Goal: Information Seeking & Learning: Learn about a topic

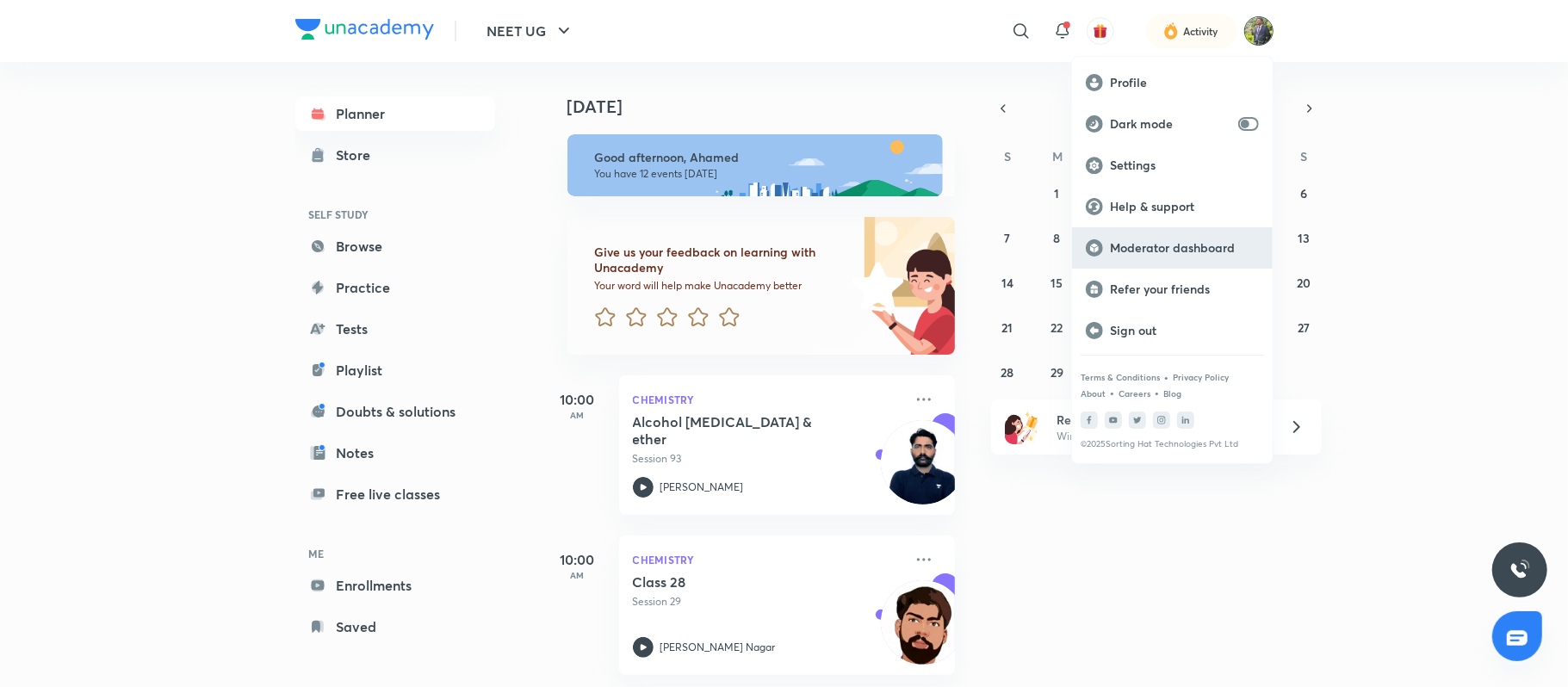
click at [1175, 241] on p "Moderator dashboard" at bounding box center [1184, 248] width 149 height 15
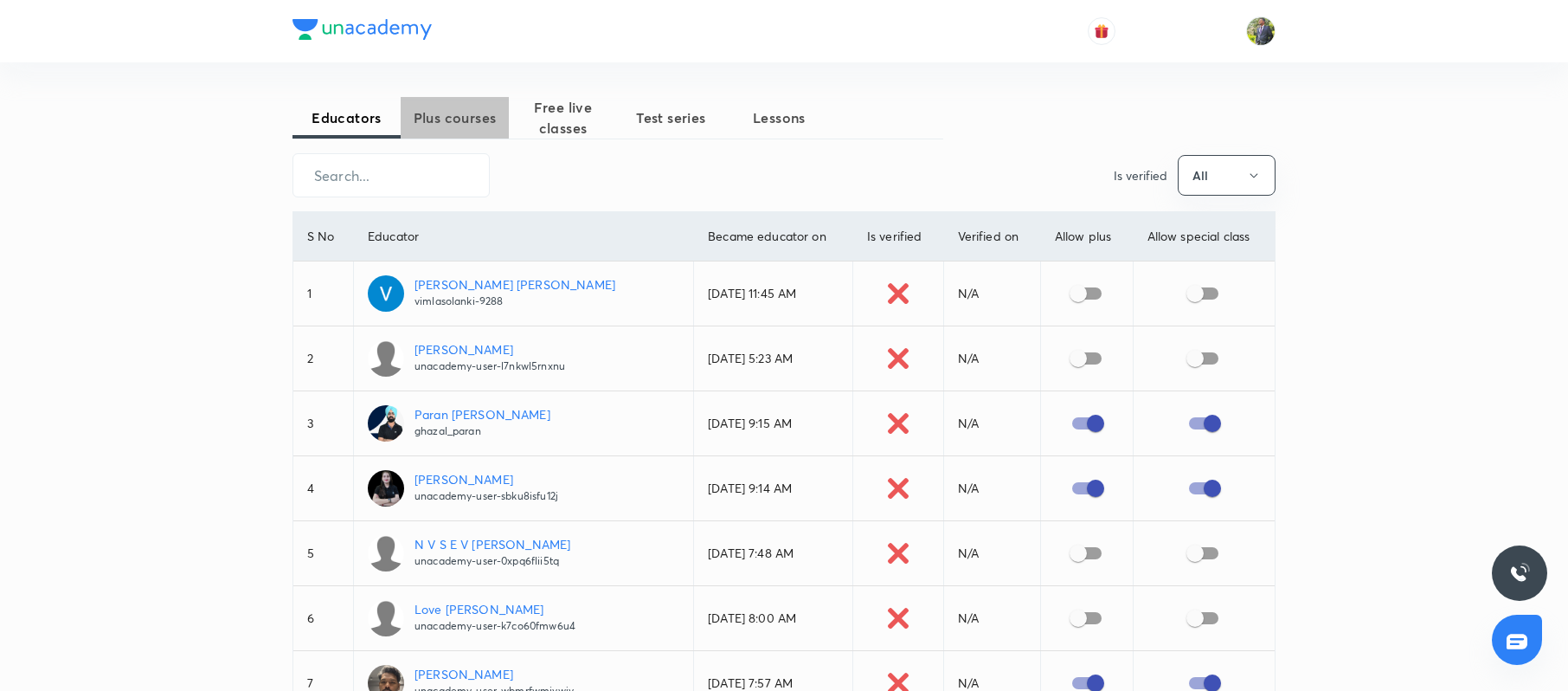
click at [426, 114] on span "Plus courses" at bounding box center [455, 118] width 108 height 21
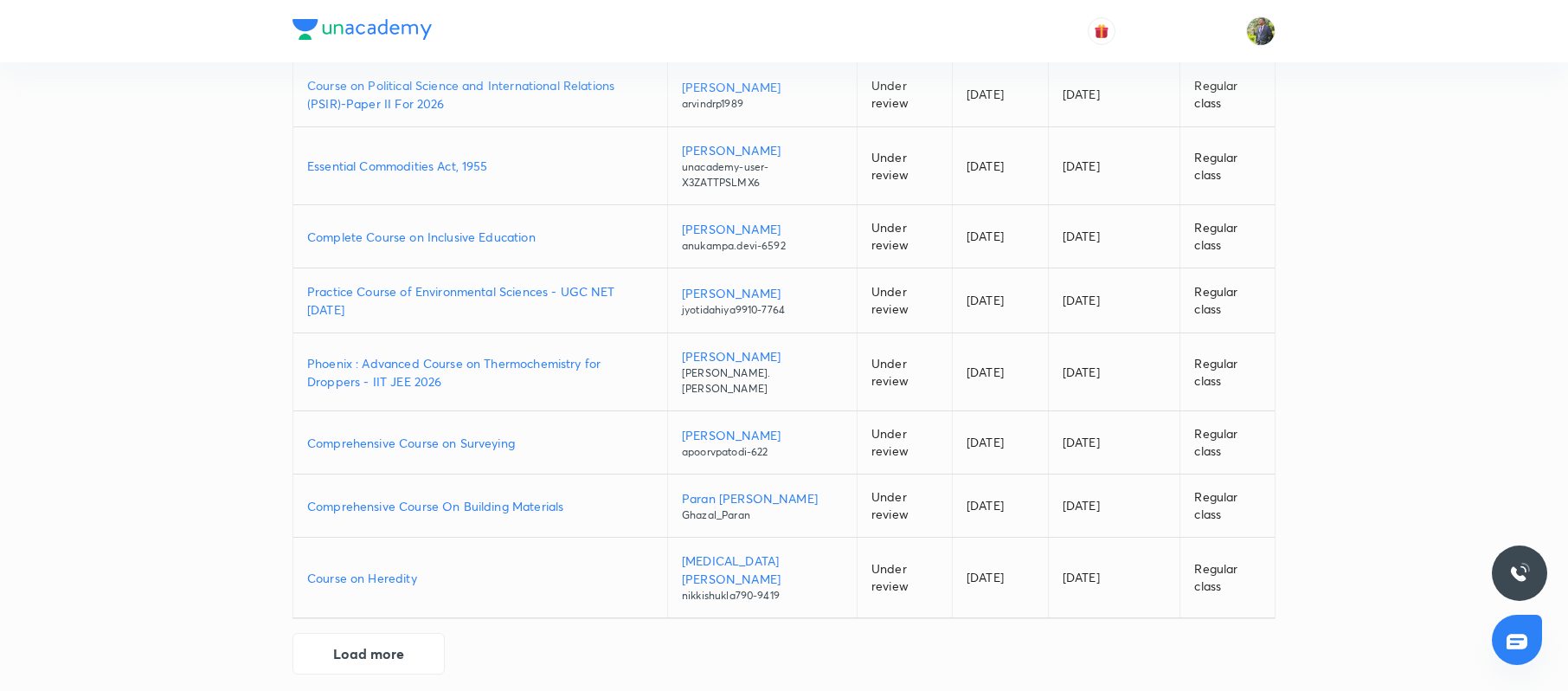
scroll to position [348, 0]
click at [361, 648] on button "Load more" at bounding box center [369, 650] width 152 height 42
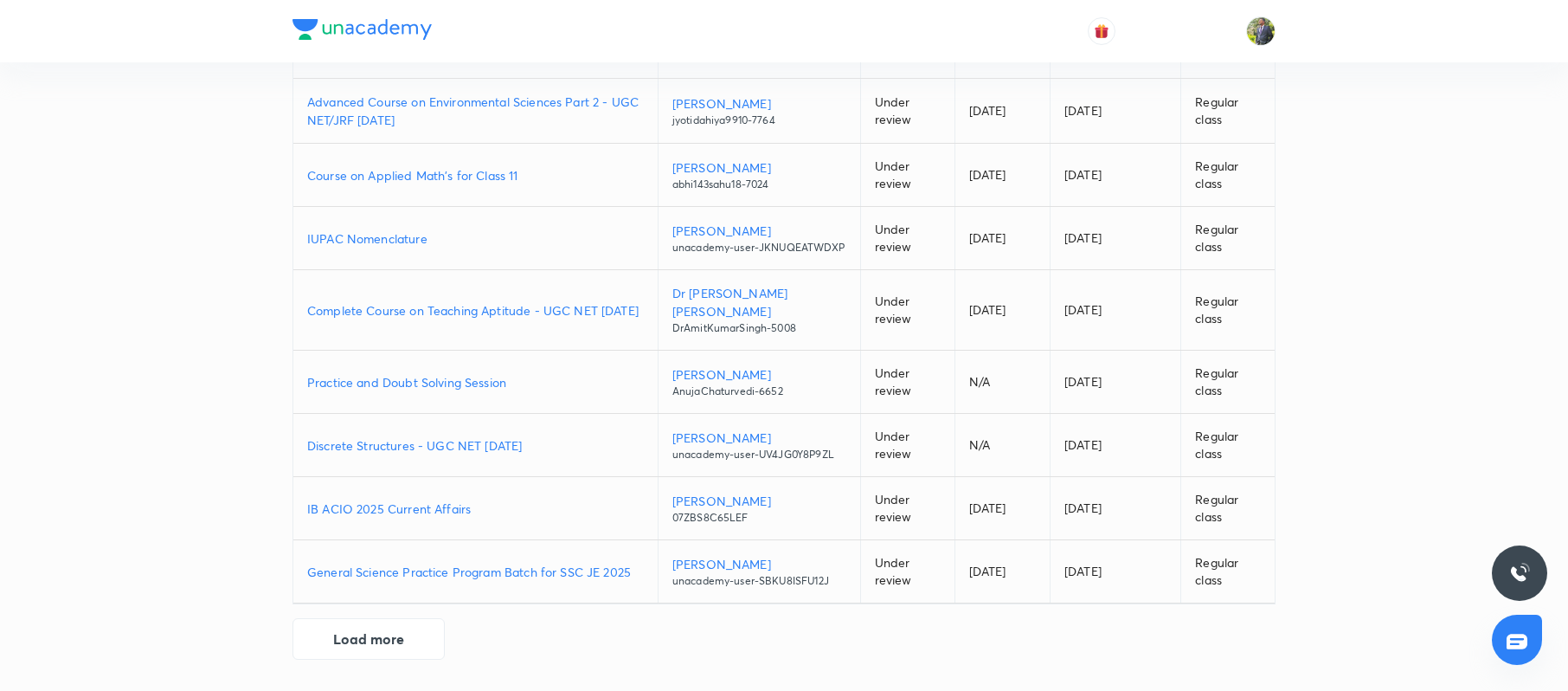
scroll to position [1029, 0]
click at [356, 638] on button "Load more" at bounding box center [369, 638] width 152 height 42
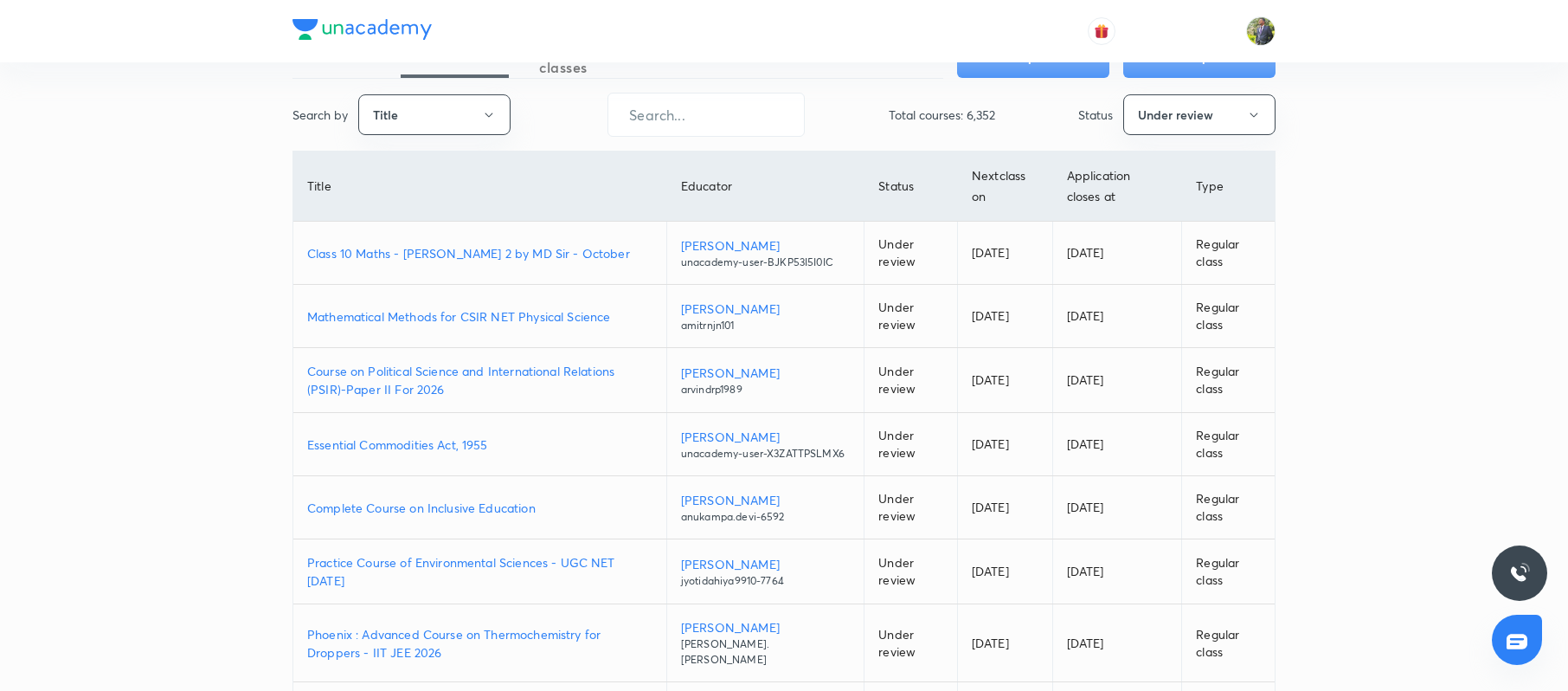
scroll to position [0, 0]
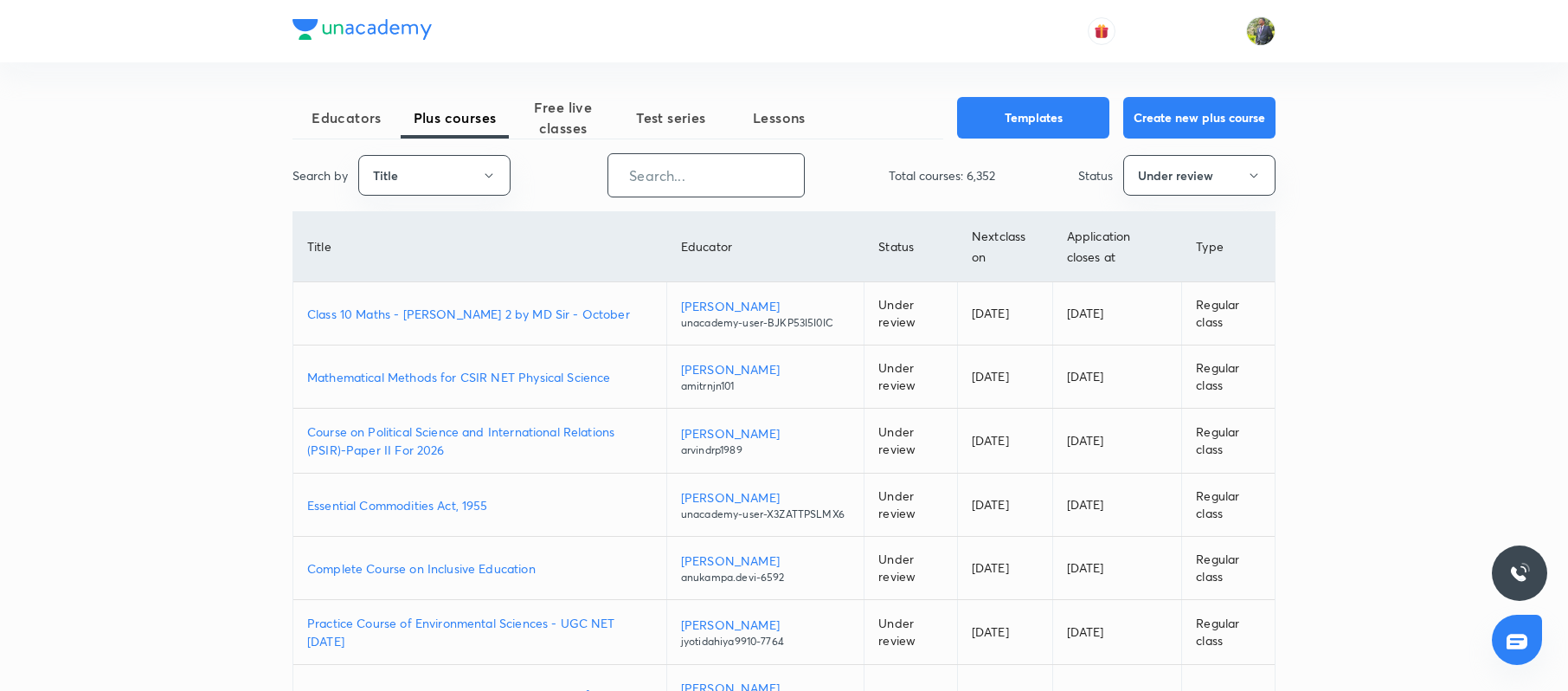
click at [744, 174] on input "text" at bounding box center [706, 175] width 196 height 44
click at [1261, 185] on button "Under review" at bounding box center [1199, 175] width 152 height 41
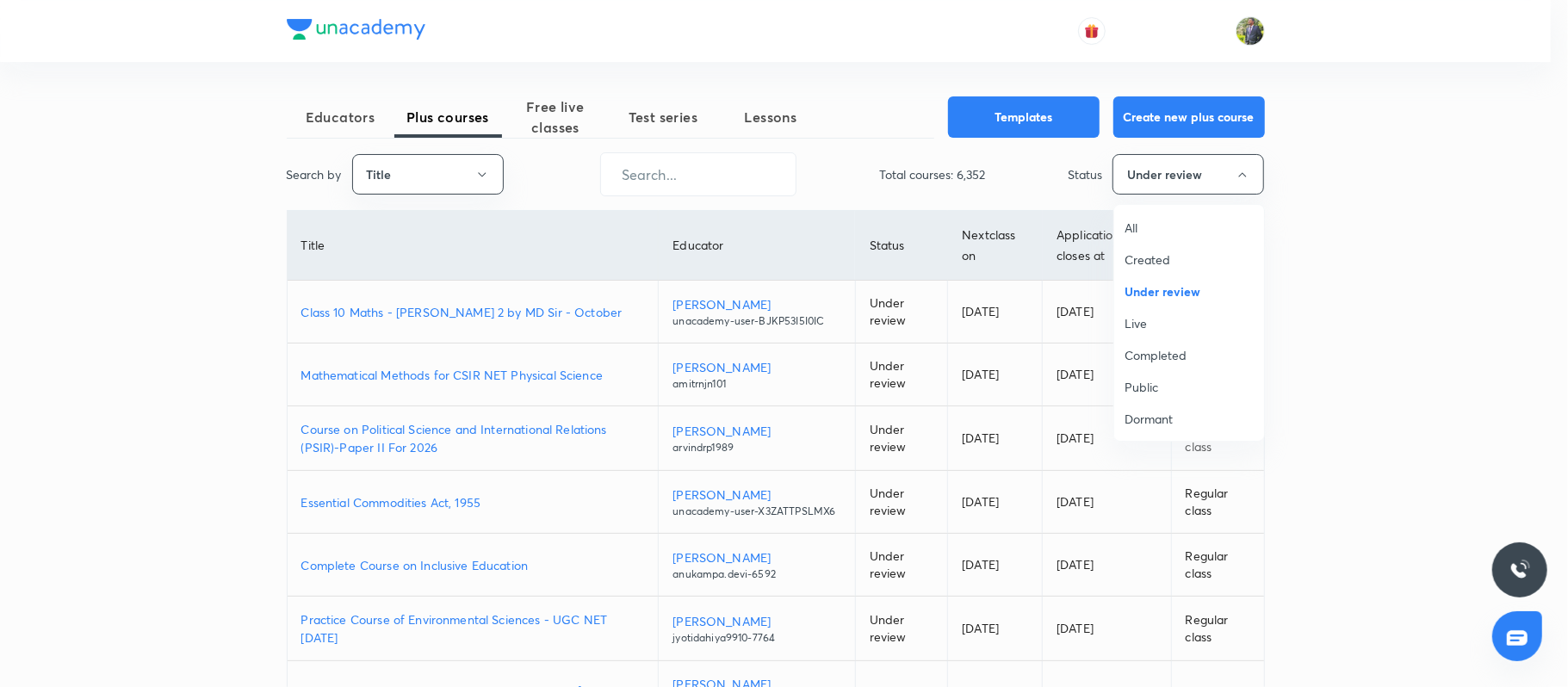
click at [1144, 256] on span "Created" at bounding box center [1189, 259] width 129 height 18
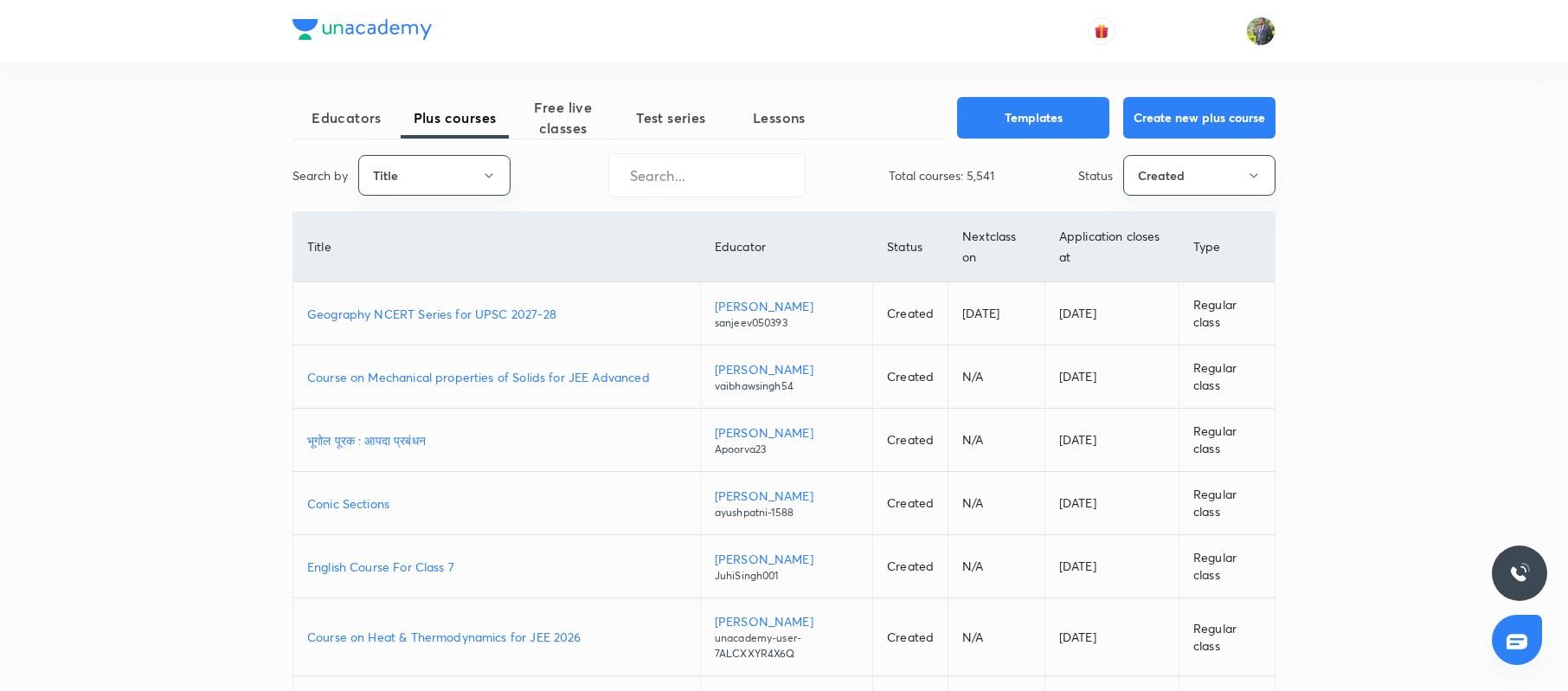
click at [422, 312] on p "Geography NCERT Series for UPSC 2027-28" at bounding box center [496, 314] width 379 height 18
click at [1424, 264] on div "Educators Plus courses Free live classes Test series Lessons Templates Create n…" at bounding box center [784, 509] width 1568 height 1018
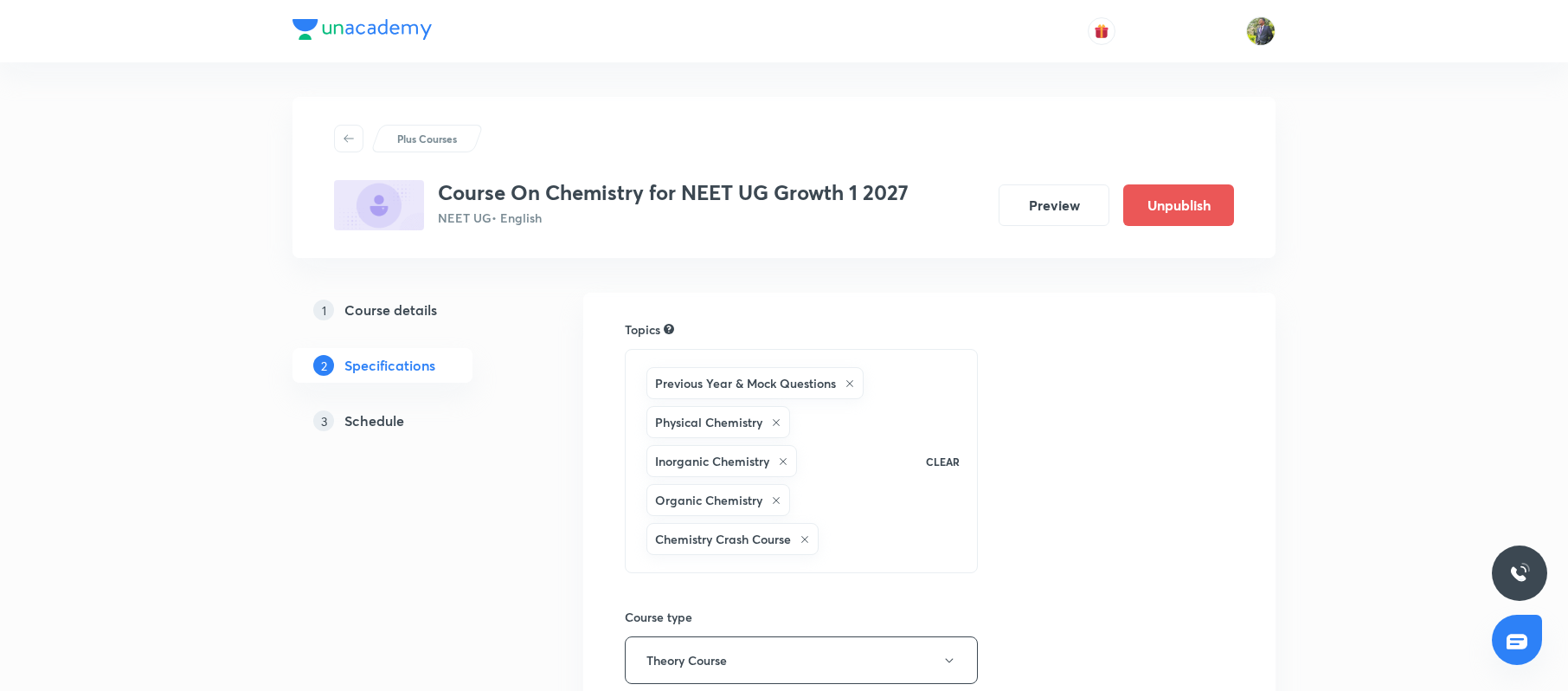
click at [375, 424] on h5 "Schedule" at bounding box center [374, 421] width 60 height 21
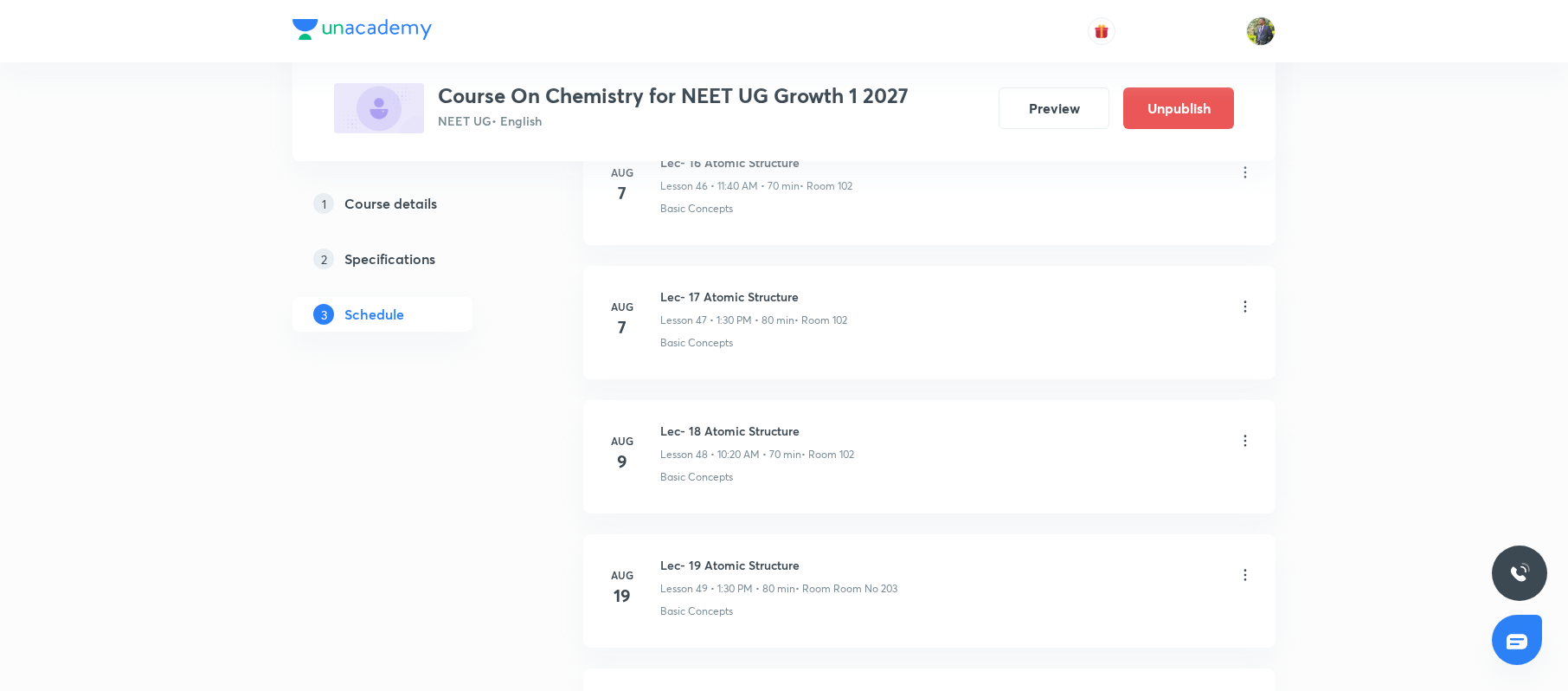
scroll to position [7154, 0]
click at [1070, 97] on button "Preview" at bounding box center [1054, 106] width 111 height 42
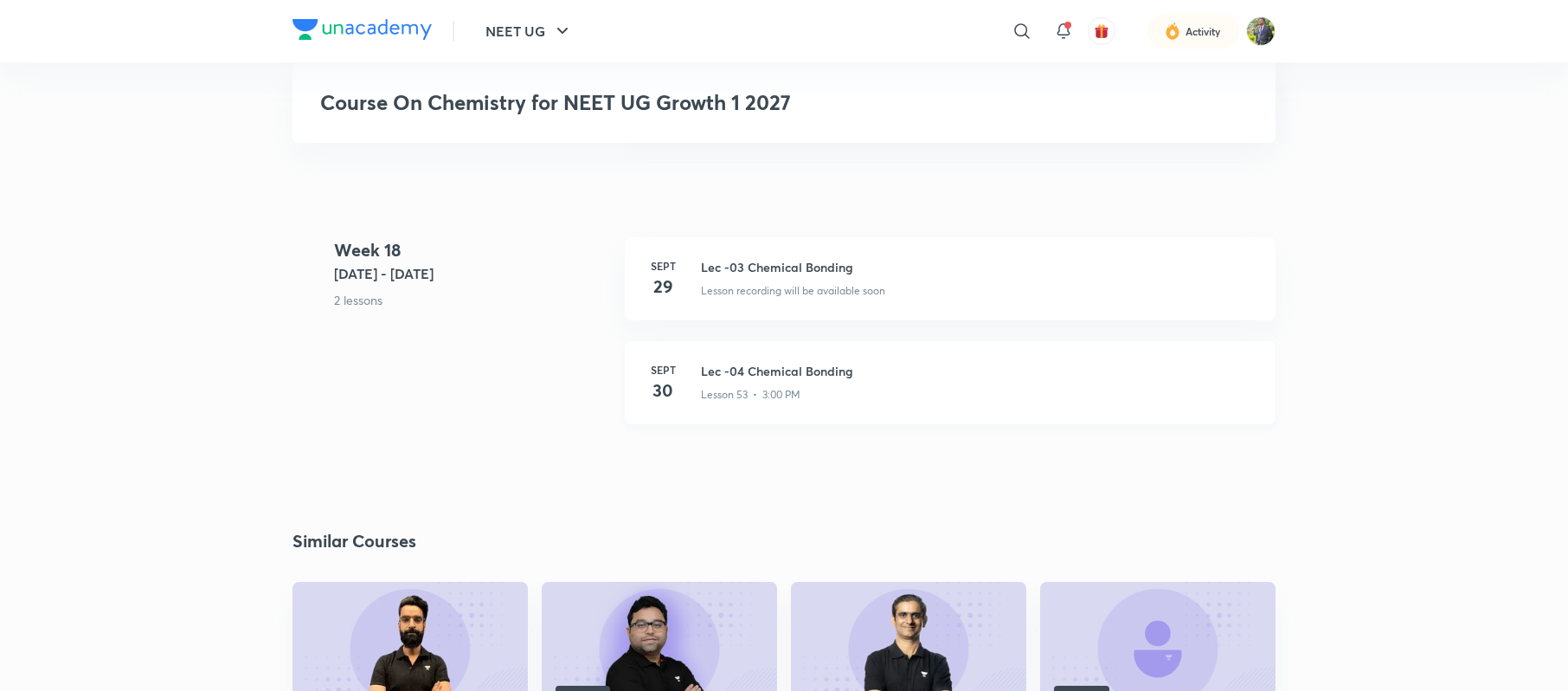
scroll to position [7143, 0]
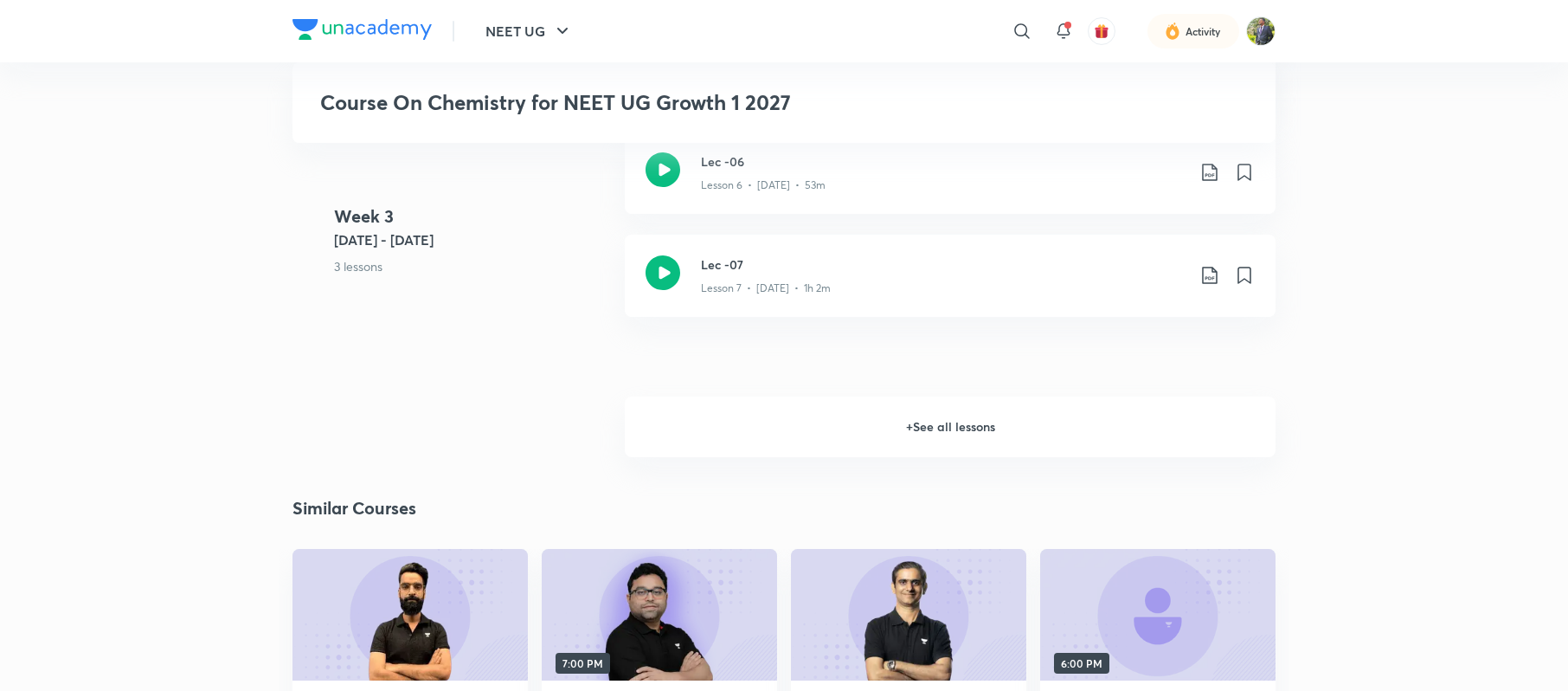
scroll to position [1065, 0]
